Goal: Check status: Check status

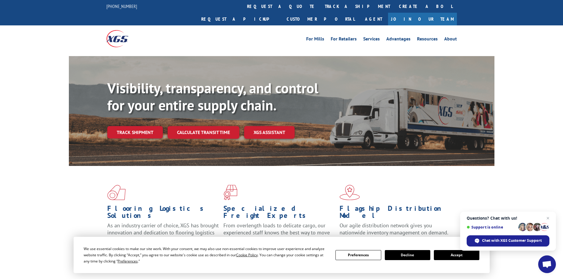
click at [19, 88] on div "Visibility, transparency, and control for your entire supply chain. Track shipm…" at bounding box center [281, 117] width 563 height 122
click at [141, 126] on link "Track shipment" at bounding box center [135, 132] width 56 height 12
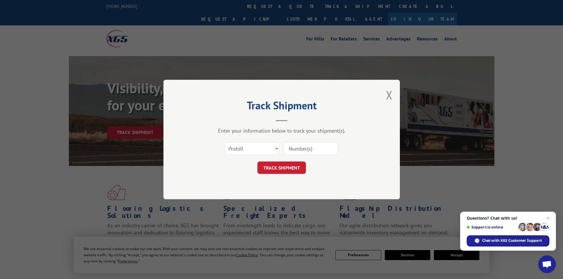
click at [304, 151] on input at bounding box center [311, 148] width 54 height 12
paste input "17694287"
type input "17694287"
click at [281, 169] on button "TRACK SHIPMENT" at bounding box center [281, 168] width 48 height 12
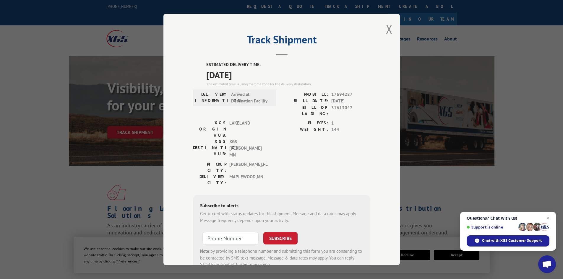
click at [206, 63] on label "ESTIMATED DELIVERY TIME:" at bounding box center [288, 64] width 164 height 7
click at [324, 94] on label "PROBILL:" at bounding box center [305, 94] width 47 height 7
click at [343, 98] on span "[DATE]" at bounding box center [350, 101] width 39 height 7
click at [388, 28] on button "Close modal" at bounding box center [389, 29] width 7 height 16
